Goal: Task Accomplishment & Management: Use online tool/utility

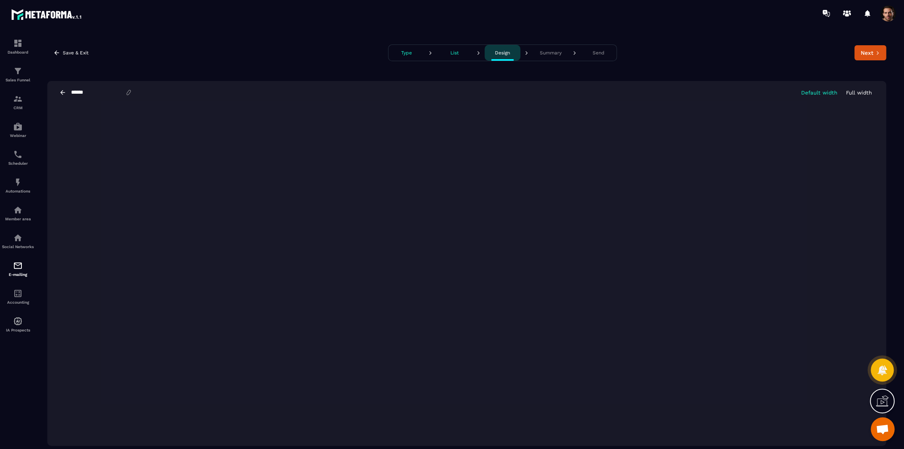
click at [194, 63] on div "Save & Exit Type List Design Summary Send Next ****** Default width Full width" at bounding box center [466, 245] width 858 height 421
drag, startPoint x: 301, startPoint y: 17, endPoint x: 291, endPoint y: 14, distance: 9.8
click at [301, 17] on div at bounding box center [498, 13] width 810 height 27
click at [17, 215] on img at bounding box center [18, 210] width 10 height 10
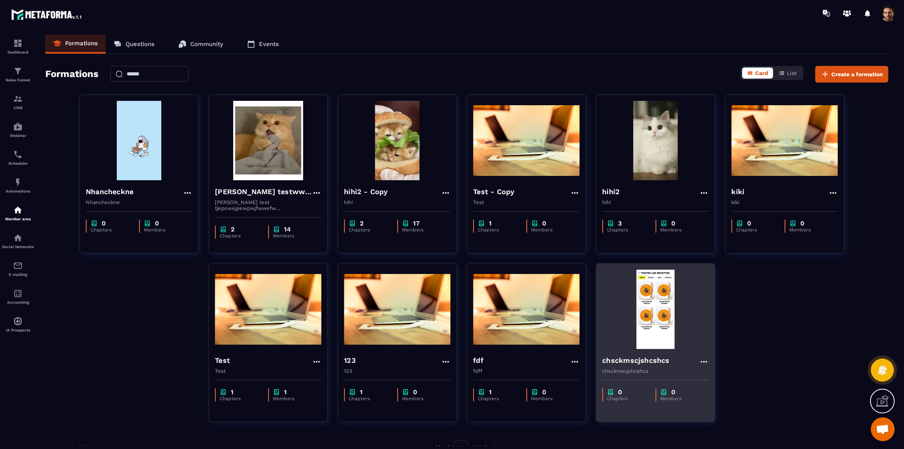
click at [616, 357] on h4 "chsckmscjshcshcs" at bounding box center [635, 360] width 67 height 11
click at [614, 359] on h4 "chsckmscjshcshcs" at bounding box center [635, 360] width 67 height 11
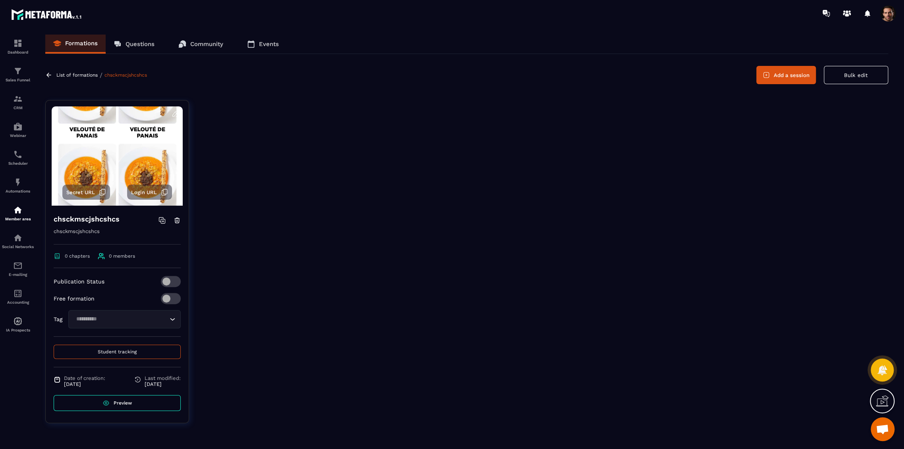
click at [804, 68] on button "Add a session" at bounding box center [786, 75] width 60 height 18
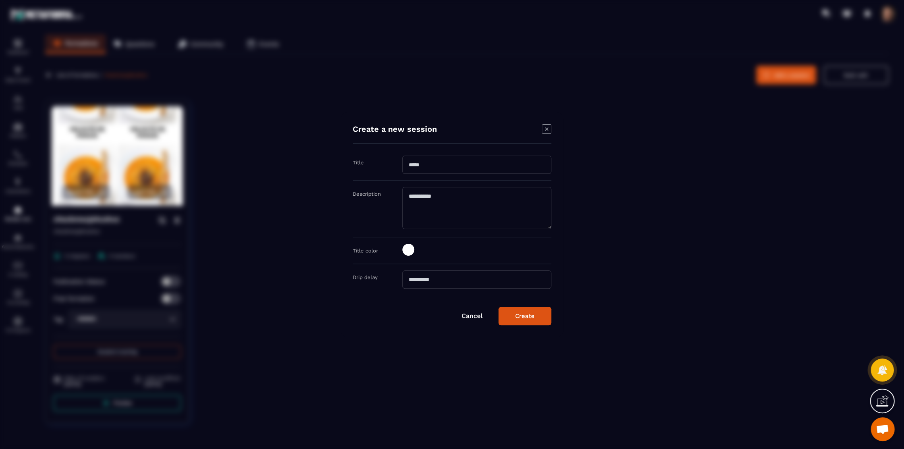
click at [471, 162] on input "Modal window" at bounding box center [476, 165] width 149 height 18
type input "*"
type input "***"
click at [461, 207] on textarea "Modal window" at bounding box center [476, 208] width 149 height 42
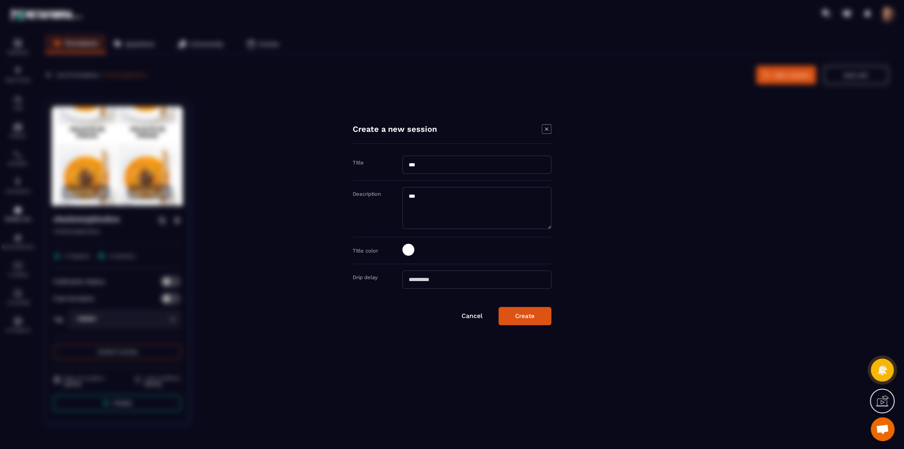
type textarea "***"
click at [537, 318] on button "Create" at bounding box center [524, 316] width 53 height 18
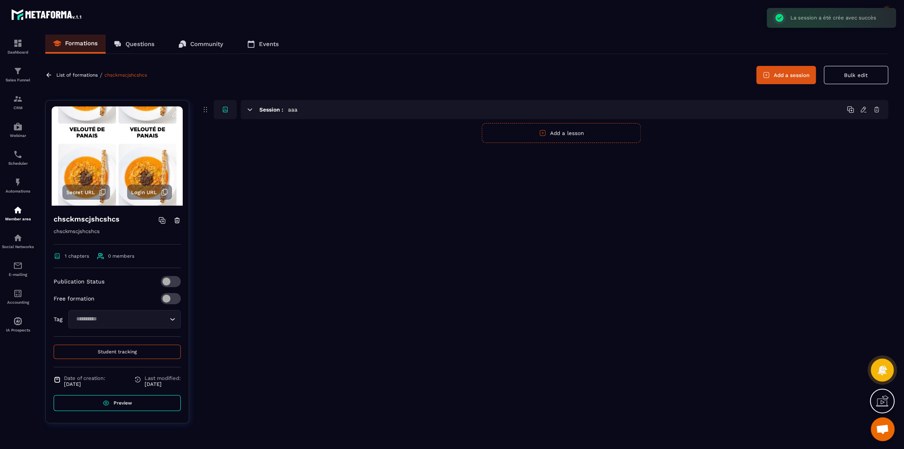
click at [546, 131] on button "Add a lesson" at bounding box center [561, 133] width 159 height 20
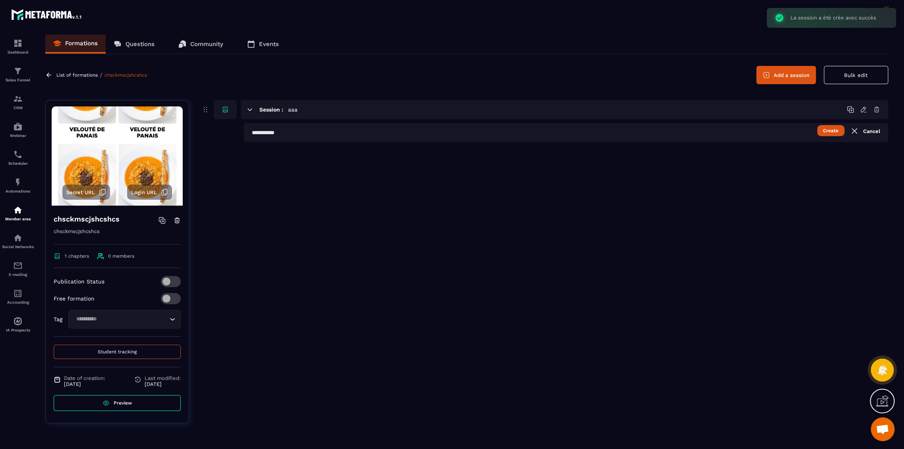
click at [360, 142] on div "Session : aaa Create Cancel" at bounding box center [544, 267] width 687 height 335
click at [365, 137] on input "text" at bounding box center [566, 132] width 644 height 19
click at [365, 137] on input "*" at bounding box center [566, 132] width 644 height 19
type input "*"
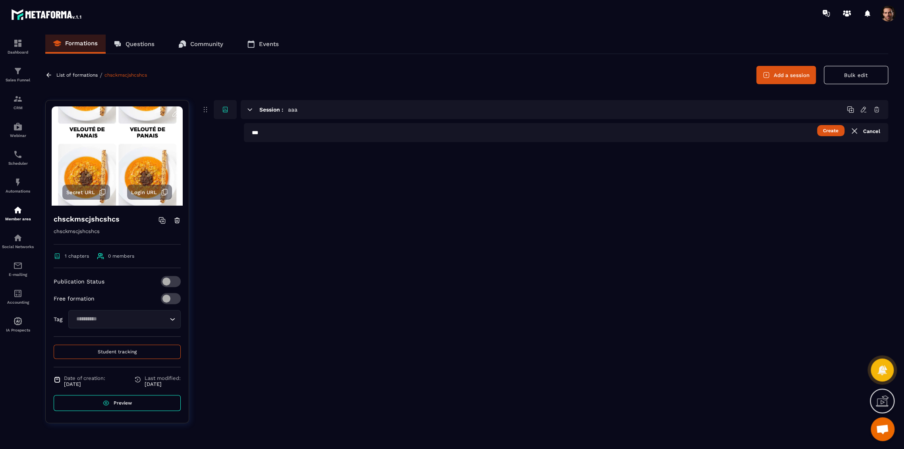
type input "***"
click at [829, 134] on button "Create" at bounding box center [830, 130] width 27 height 11
click at [829, 134] on div at bounding box center [452, 224] width 904 height 449
click at [861, 134] on icon at bounding box center [863, 132] width 7 height 7
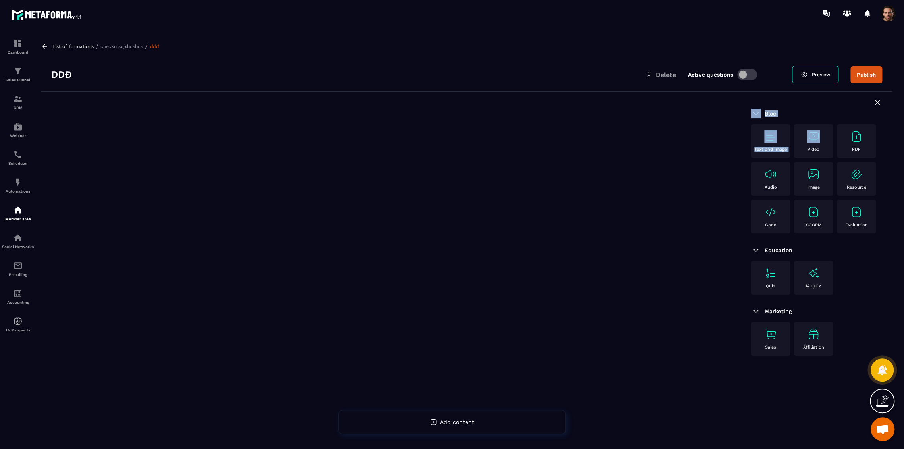
drag, startPoint x: 820, startPoint y: 137, endPoint x: 621, endPoint y: 197, distance: 207.7
click at [621, 197] on div "Bloc Text and image Video PDF Audio Image Resource Code SCORM Evaluation Educat…" at bounding box center [466, 290] width 851 height 397
click at [820, 148] on div "Video" at bounding box center [813, 141] width 31 height 22
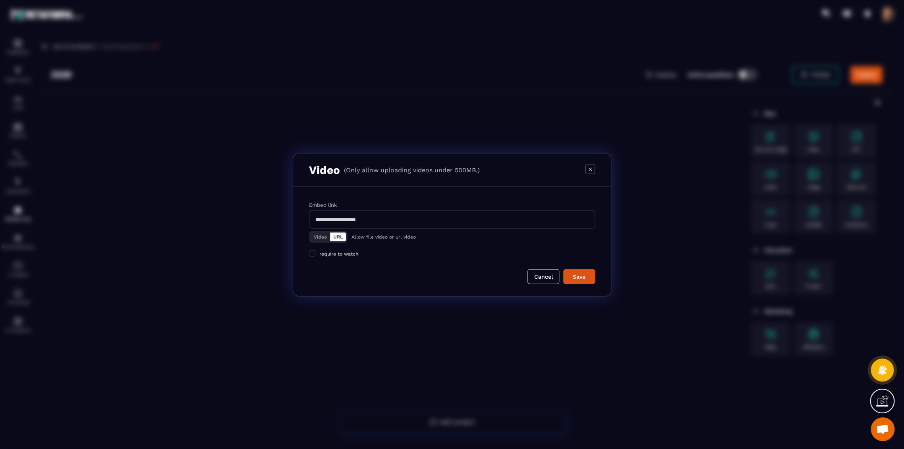
click at [820, 148] on div "Modal window" at bounding box center [452, 224] width 904 height 449
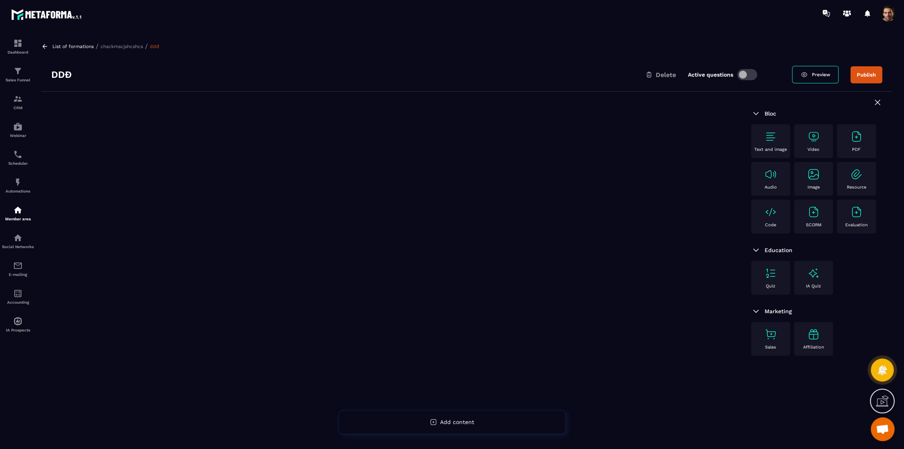
click at [820, 148] on div "Video" at bounding box center [813, 141] width 31 height 22
